Goal: Register for event/course

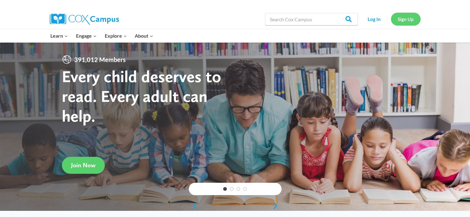
click at [408, 21] on link "Sign Up" at bounding box center [406, 19] width 30 height 13
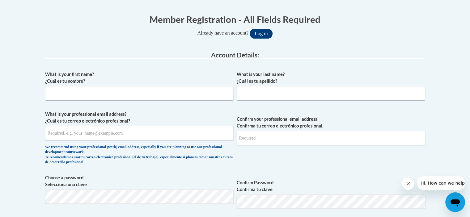
scroll to position [124, 0]
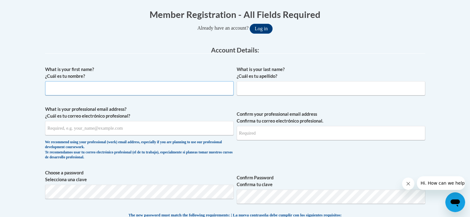
click at [107, 90] on input "What is your first name? ¿Cuál es tu nombre?" at bounding box center [139, 88] width 188 height 14
type input "My'Tia"
click at [264, 87] on input "What is your last name? ¿Cuál es tu apellido?" at bounding box center [331, 88] width 188 height 14
type input "appas"
click at [78, 127] on input "What is your professional email address? ¿Cuál es tu correo electrónico profesi…" at bounding box center [139, 128] width 188 height 14
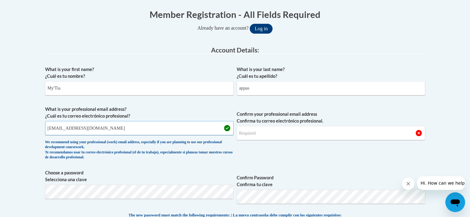
type input "mcappas@cedarspreschool.com"
click at [260, 131] on input "Confirm your professional email address Confirma tu correo electrónico profesio…" at bounding box center [331, 133] width 188 height 14
type input "mcappas@cedarspreschool.com"
click at [312, 170] on span "Confirm Password Confirma tu clave" at bounding box center [331, 189] width 188 height 39
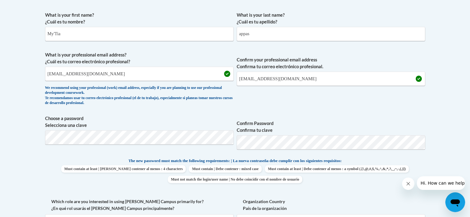
scroll to position [216, 0]
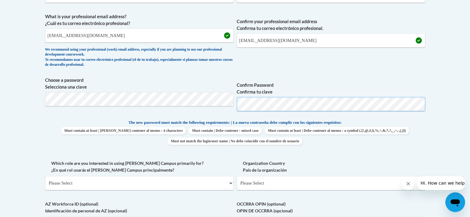
click at [186, 106] on span "Choose a password Selecciona una clave Confirm Password Confirma tu clave" at bounding box center [235, 96] width 380 height 39
click at [298, 71] on div "What is your first name? ¿Cuál es tu nombre? My'Tia What is your last name? ¿Cu…" at bounding box center [235, 111] width 380 height 282
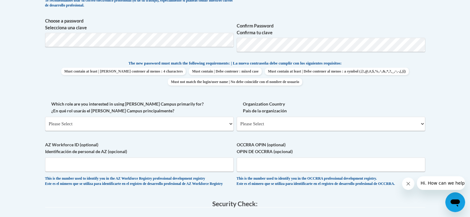
scroll to position [278, 0]
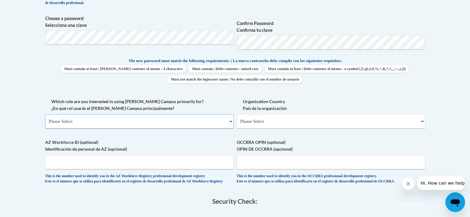
click at [166, 121] on select "Please Select College/University | Colegio/Universidad Community/Nonprofit Part…" at bounding box center [139, 121] width 188 height 14
select select "fbf2d438-af2f-41f8-98f1-81c410e29de3"
click at [45, 114] on select "Please Select College/University | Colegio/Universidad Community/Nonprofit Part…" at bounding box center [139, 121] width 188 height 14
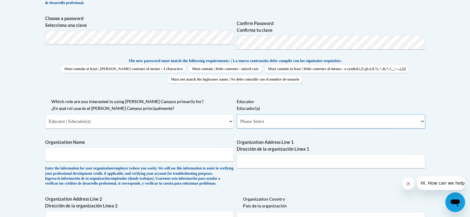
click at [285, 122] on select "Please Select Early Learning/Daycare Teacher/Family Home Care Provider | Maestr…" at bounding box center [331, 121] width 188 height 14
select select "5e2af403-4f2c-4e49-a02f-103e55d7b75b"
click at [237, 114] on select "Please Select Early Learning/Daycare Teacher/Family Home Care Provider | Maestr…" at bounding box center [331, 121] width 188 height 14
click at [53, 148] on span "Organization Name Enter the information for your organization/employer (where y…" at bounding box center [139, 162] width 188 height 47
click at [52, 152] on input "Organization Name" at bounding box center [139, 154] width 188 height 14
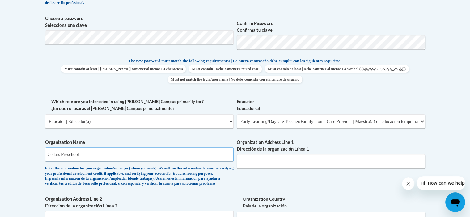
type input "Cedars Preschool"
click at [266, 161] on input "Organization Address Line 1 Dirección de la organización Línea 1" at bounding box center [331, 161] width 188 height 14
type input "6544 Malone Rd"
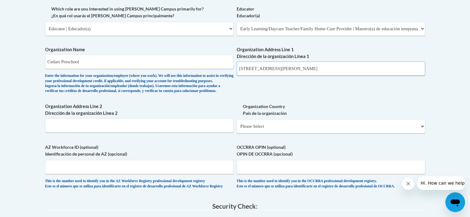
scroll to position [402, 0]
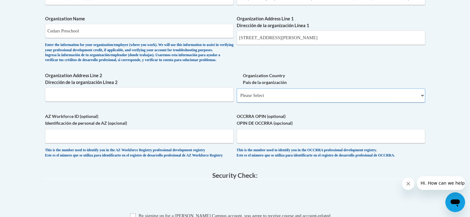
click at [287, 103] on select "Please Select United States | Estados Unidos Outside of the United States | Fue…" at bounding box center [331, 95] width 188 height 14
select select "ad49bcad-a171-4b2e-b99c-48b446064914"
click at [237, 98] on select "Please Select United States | Estados Unidos Outside of the United States | Fue…" at bounding box center [331, 95] width 188 height 14
select select
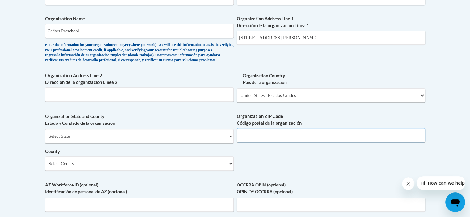
click at [270, 142] on input "Organization ZIP Code Código postal de la organización" at bounding box center [331, 135] width 188 height 14
type input "30134"
click at [170, 167] on select "Select County Appling Atkinson Bacon Baker Baldwin Banks Barrow Bartow Ben Hill…" at bounding box center [139, 164] width 188 height 14
select select "Douglas"
click at [45, 167] on select "Select County Appling Atkinson Bacon Baker Baldwin Banks Barrow Bartow Ben Hill…" at bounding box center [139, 164] width 188 height 14
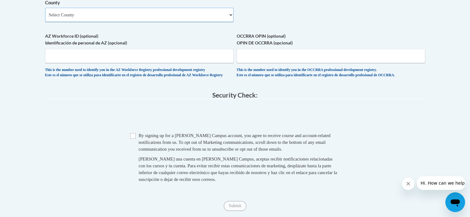
scroll to position [587, 0]
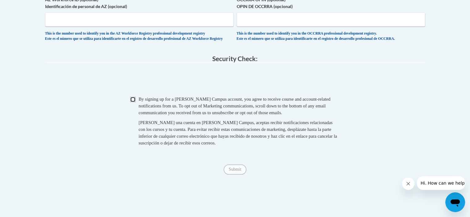
click at [133, 102] on input "Checkbox" at bounding box center [133, 100] width 6 height 6
checkbox input "true"
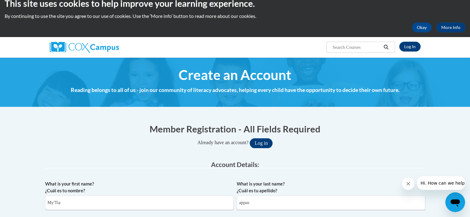
scroll to position [62, 0]
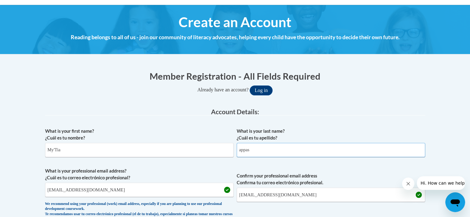
click at [241, 150] on input "appas" at bounding box center [331, 150] width 188 height 14
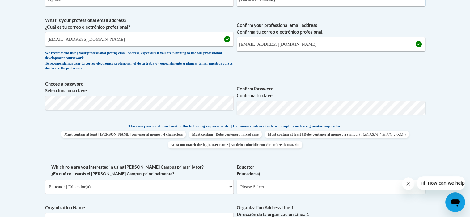
scroll to position [216, 0]
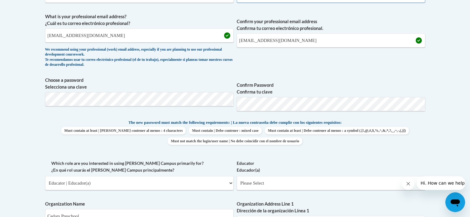
type input "Cappas"
click at [235, 106] on span "Choose a password Selecciona una clave Confirm Password Confirma tu clave" at bounding box center [235, 96] width 380 height 39
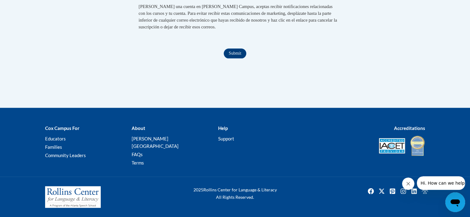
scroll to position [711, 0]
click at [226, 58] on input "Submit" at bounding box center [235, 54] width 22 height 10
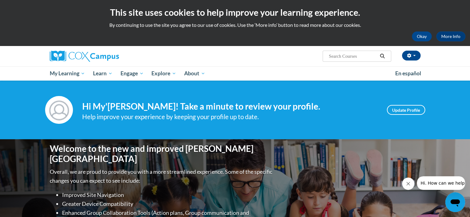
click at [337, 55] on input "Search..." at bounding box center [352, 56] width 49 height 7
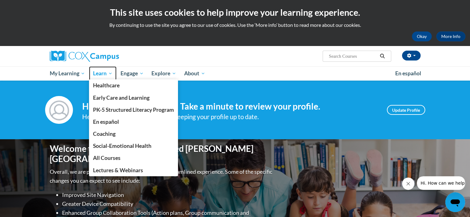
click at [108, 76] on span "Learn" at bounding box center [102, 73] width 19 height 7
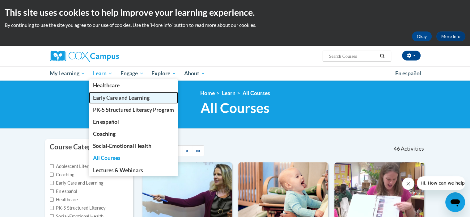
click at [111, 97] on span "Early Care and Learning" at bounding box center [121, 98] width 57 height 6
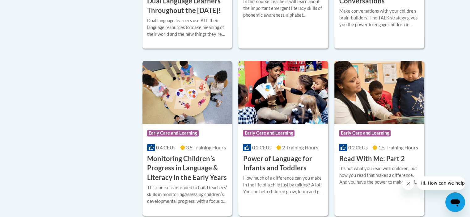
scroll to position [525, 0]
click at [168, 124] on img at bounding box center [187, 92] width 90 height 63
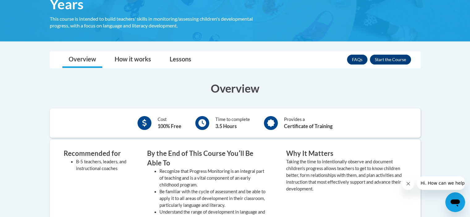
scroll to position [145, 0]
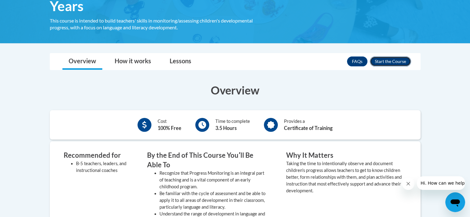
click at [395, 60] on button "Enroll" at bounding box center [390, 62] width 41 height 10
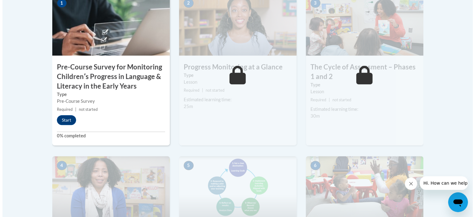
scroll to position [247, 0]
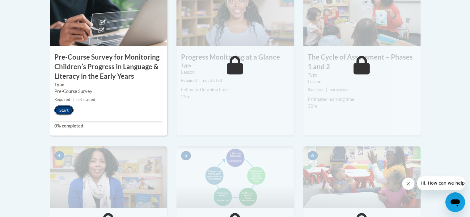
click at [68, 110] on button "Start" at bounding box center [63, 110] width 19 height 10
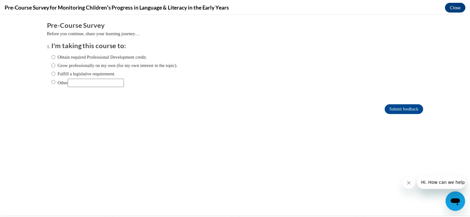
scroll to position [0, 0]
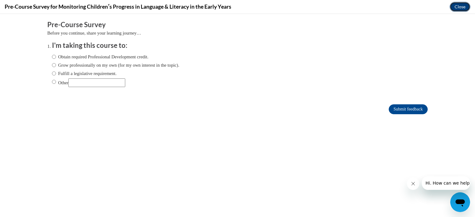
click at [460, 6] on button "Close" at bounding box center [459, 7] width 21 height 10
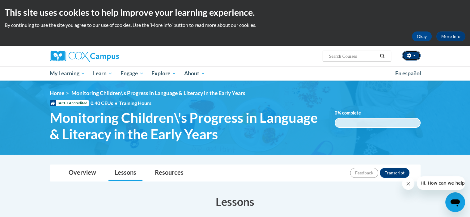
click at [413, 56] on span "button" at bounding box center [414, 55] width 2 height 1
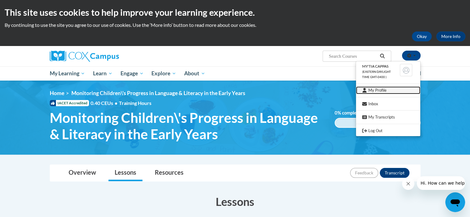
click at [382, 90] on link "My Profile" at bounding box center [388, 91] width 64 height 8
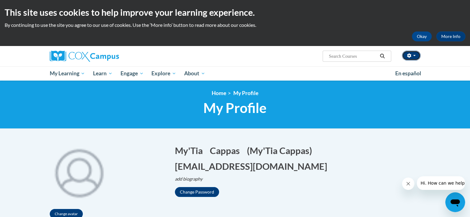
click at [412, 55] on button "button" at bounding box center [411, 56] width 19 height 10
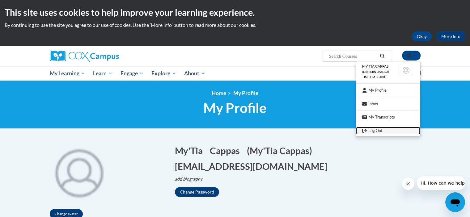
click at [382, 129] on link "Log Out" at bounding box center [388, 131] width 64 height 8
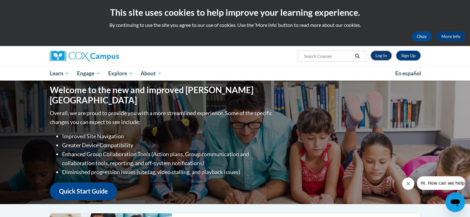
click at [381, 52] on link "Log In" at bounding box center [380, 56] width 21 height 10
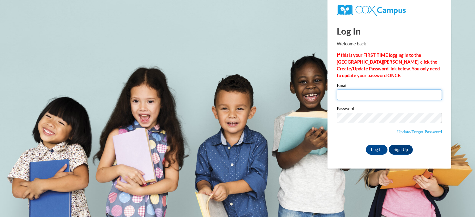
click at [348, 92] on input "Email" at bounding box center [388, 95] width 105 height 11
type input "mcappas@cedarspreschool.com"
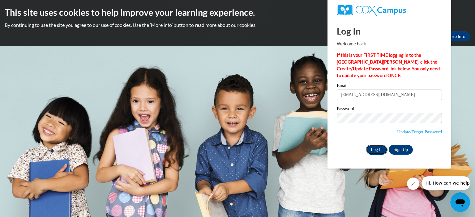
click at [374, 147] on input "Log In" at bounding box center [376, 150] width 22 height 10
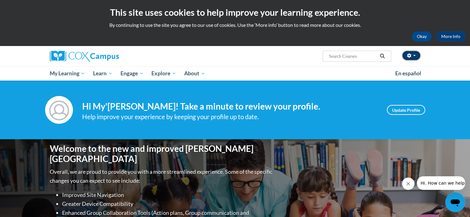
click at [412, 55] on button "button" at bounding box center [411, 56] width 19 height 10
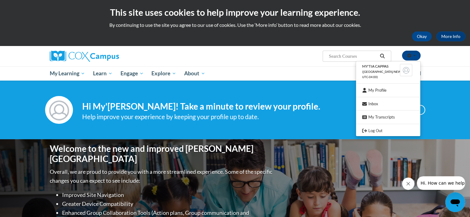
drag, startPoint x: 384, startPoint y: 34, endPoint x: 374, endPoint y: 39, distance: 11.2
click at [384, 34] on div "Okay More Info" at bounding box center [235, 37] width 461 height 10
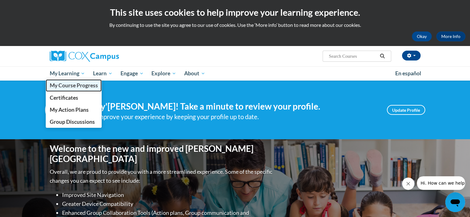
click at [74, 86] on span "My Course Progress" at bounding box center [73, 85] width 48 height 6
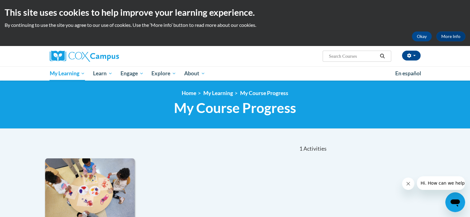
scroll to position [124, 0]
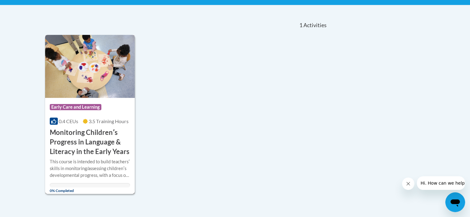
click at [72, 159] on div "This course is intended to build teachersʹ skills in monitoring/assessing child…" at bounding box center [90, 168] width 81 height 20
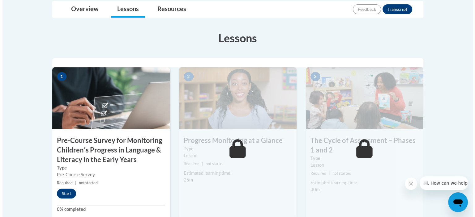
scroll to position [185, 0]
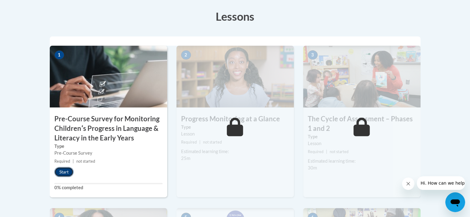
click at [66, 171] on button "Start" at bounding box center [63, 172] width 19 height 10
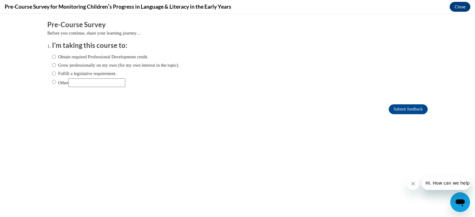
scroll to position [0, 0]
click at [52, 57] on input "Obtain required Professional Development credit." at bounding box center [54, 56] width 4 height 7
radio input "true"
click at [409, 185] on button "Close message from company" at bounding box center [412, 184] width 12 height 12
click at [412, 184] on icon "Close message from company" at bounding box center [412, 183] width 5 height 5
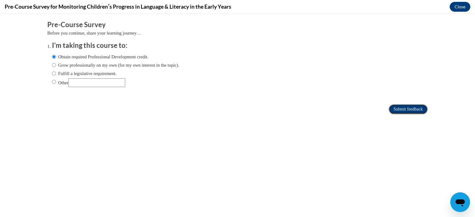
click at [395, 112] on input "Submit feedback" at bounding box center [407, 109] width 39 height 10
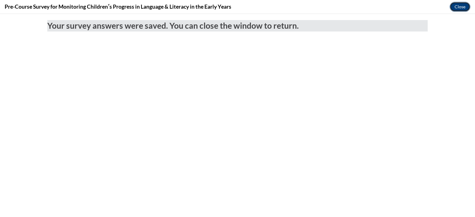
click at [459, 7] on button "Close" at bounding box center [459, 7] width 21 height 10
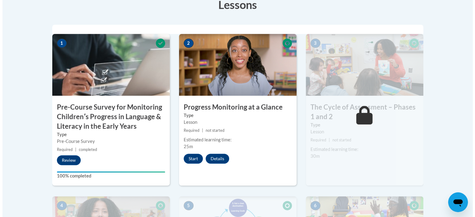
scroll to position [195, 0]
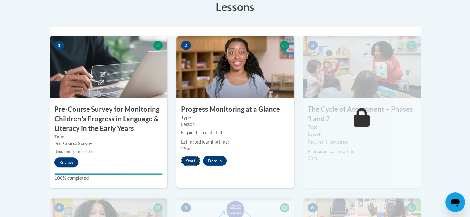
click at [188, 159] on button "Start" at bounding box center [190, 161] width 19 height 10
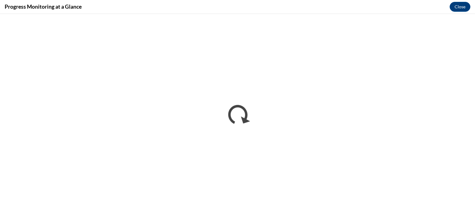
scroll to position [0, 0]
